Goal: Transaction & Acquisition: Purchase product/service

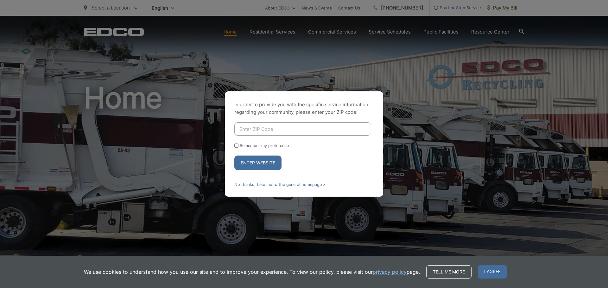
click at [245, 130] on input "Enter ZIP Code" at bounding box center [302, 128] width 137 height 13
type input "92069"
click at [237, 145] on input "Remember my preference" at bounding box center [236, 146] width 4 height 4
checkbox input "true"
click at [249, 163] on button "Enter Website" at bounding box center [257, 163] width 47 height 15
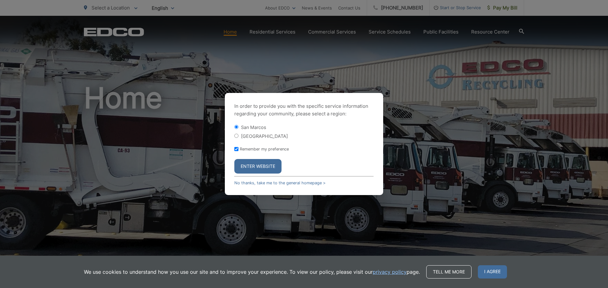
click at [262, 166] on button "Enter Website" at bounding box center [257, 166] width 47 height 15
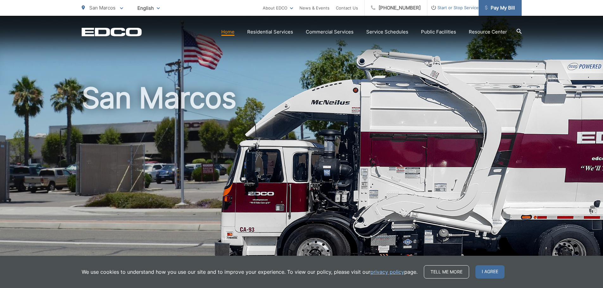
click at [499, 12] on link "Pay My Bill" at bounding box center [500, 8] width 43 height 16
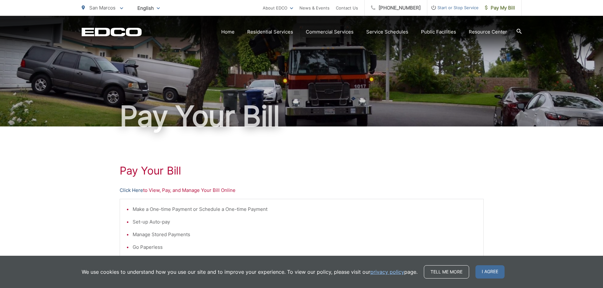
click at [128, 189] on link "Click Here" at bounding box center [131, 191] width 23 height 8
